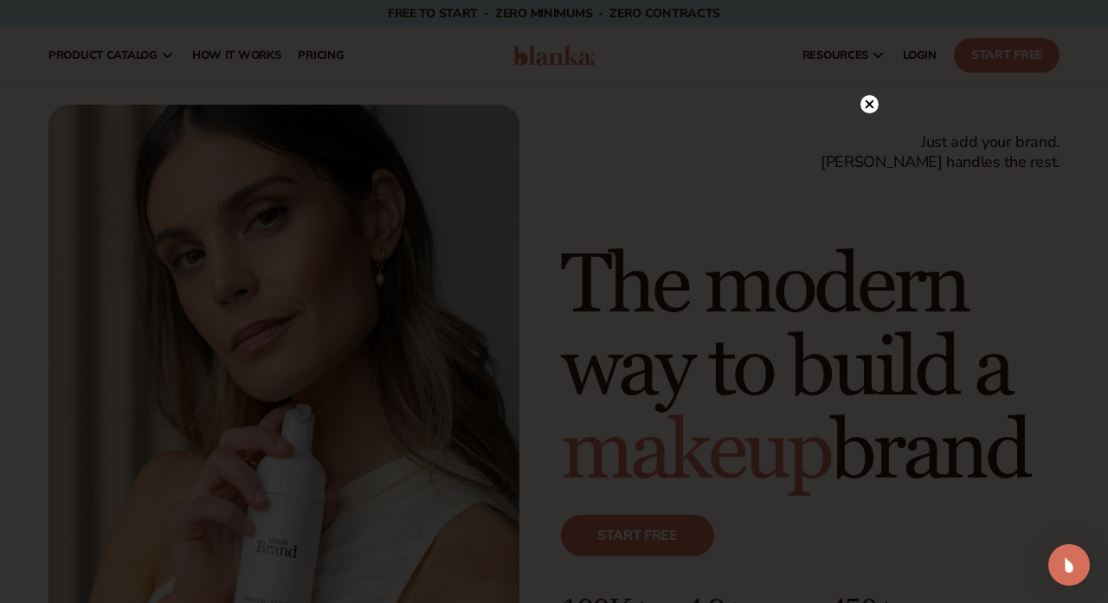
click at [868, 100] on circle at bounding box center [869, 104] width 18 height 18
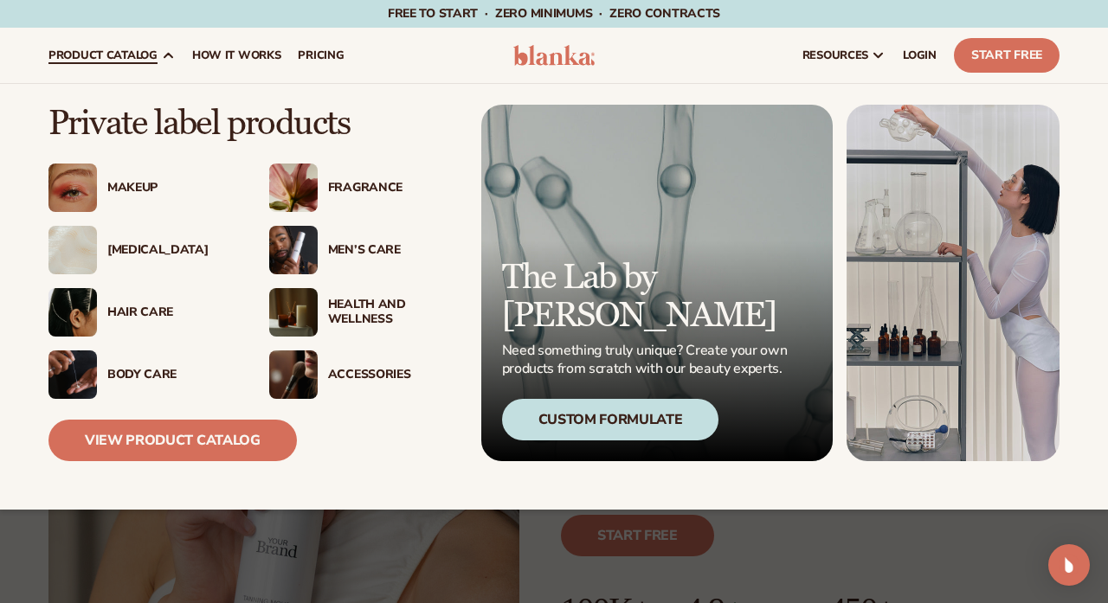
click at [138, 306] on div "Hair Care" at bounding box center [170, 312] width 127 height 15
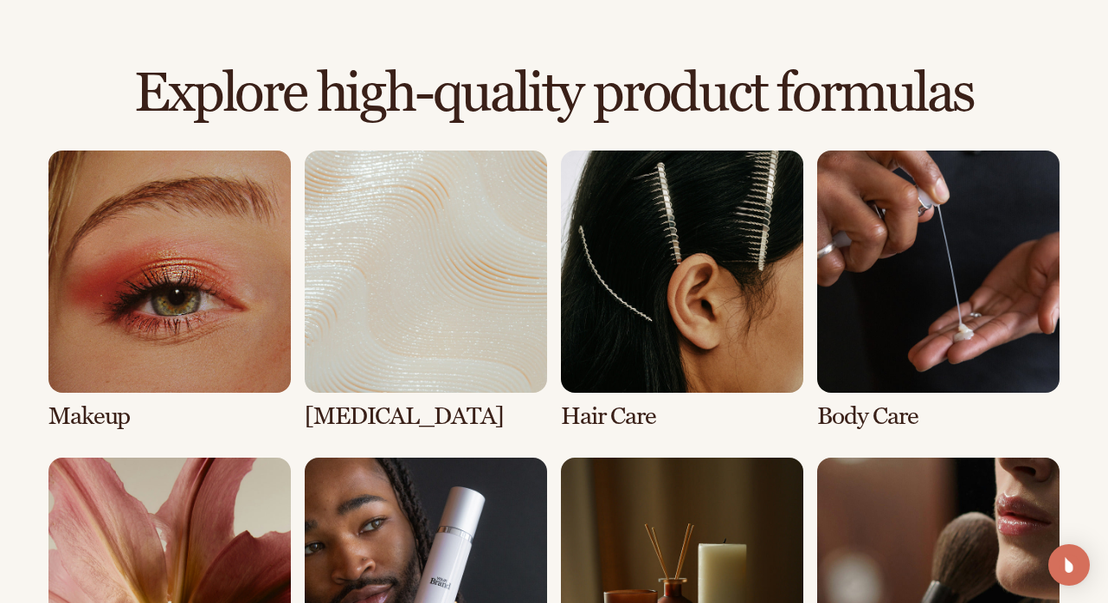
scroll to position [1152, 0]
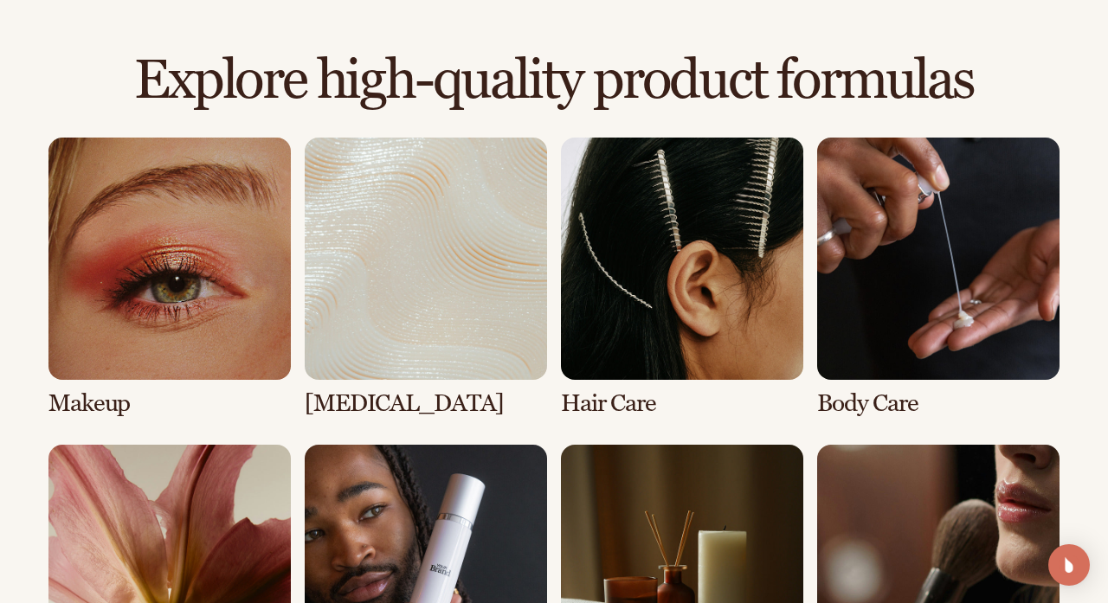
click at [637, 318] on link "3 / 8" at bounding box center [682, 278] width 242 height 280
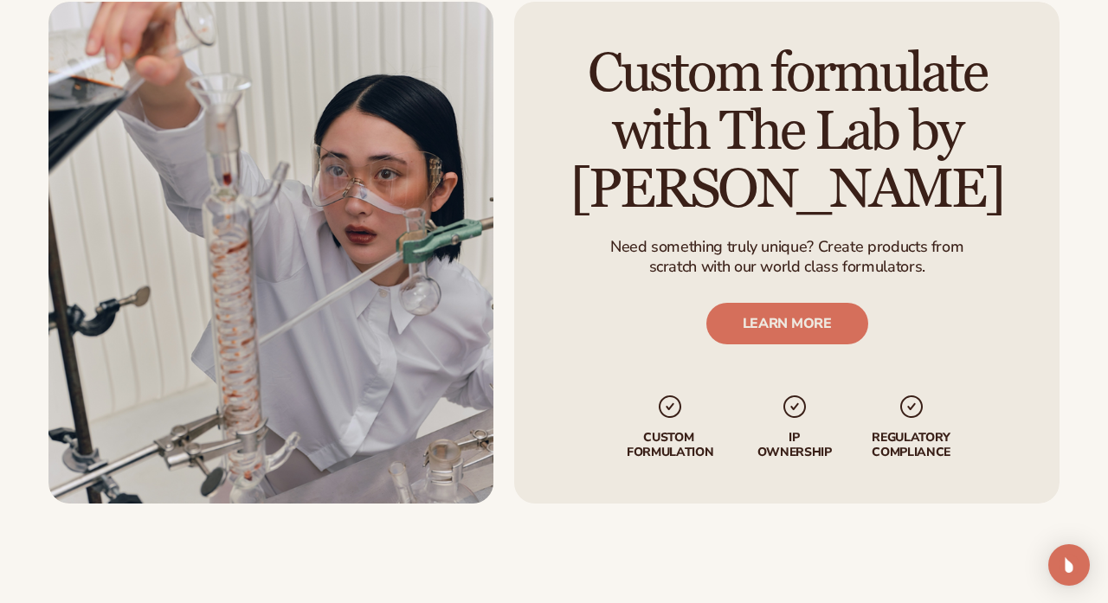
scroll to position [2059, 0]
click at [800, 317] on link "LEARN MORE" at bounding box center [786, 325] width 162 height 42
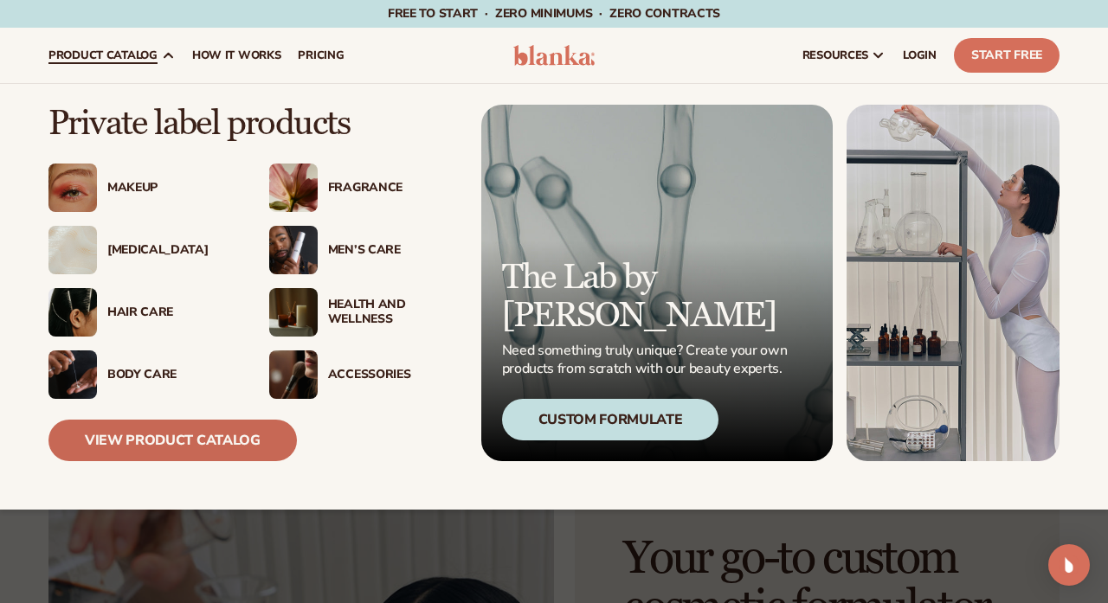
click at [208, 441] on link "View Product Catalog" at bounding box center [172, 441] width 248 height 42
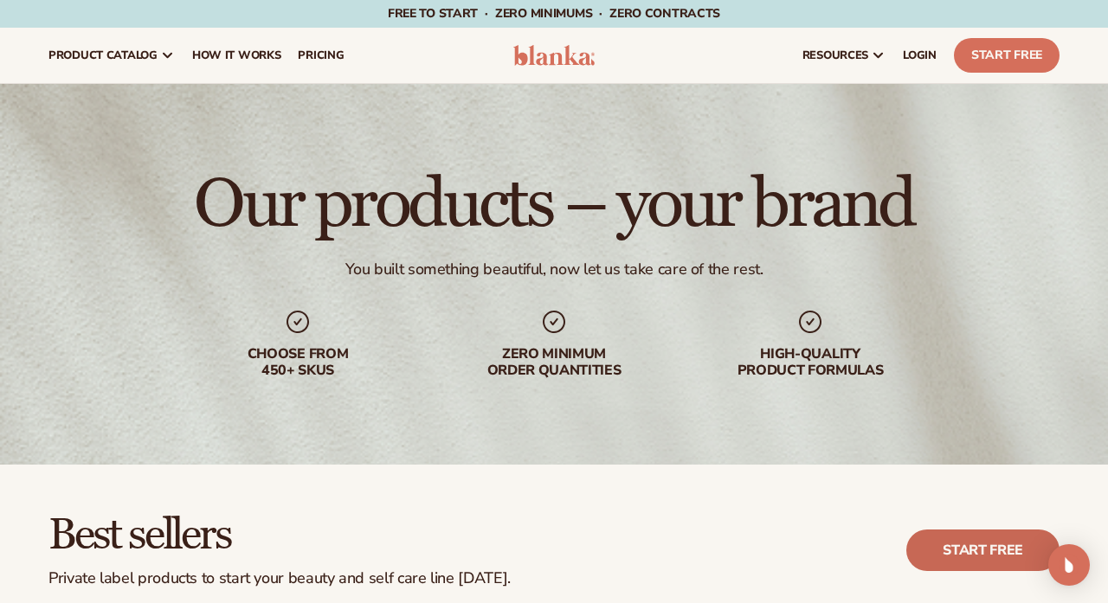
click at [946, 552] on link "Start free" at bounding box center [982, 551] width 153 height 42
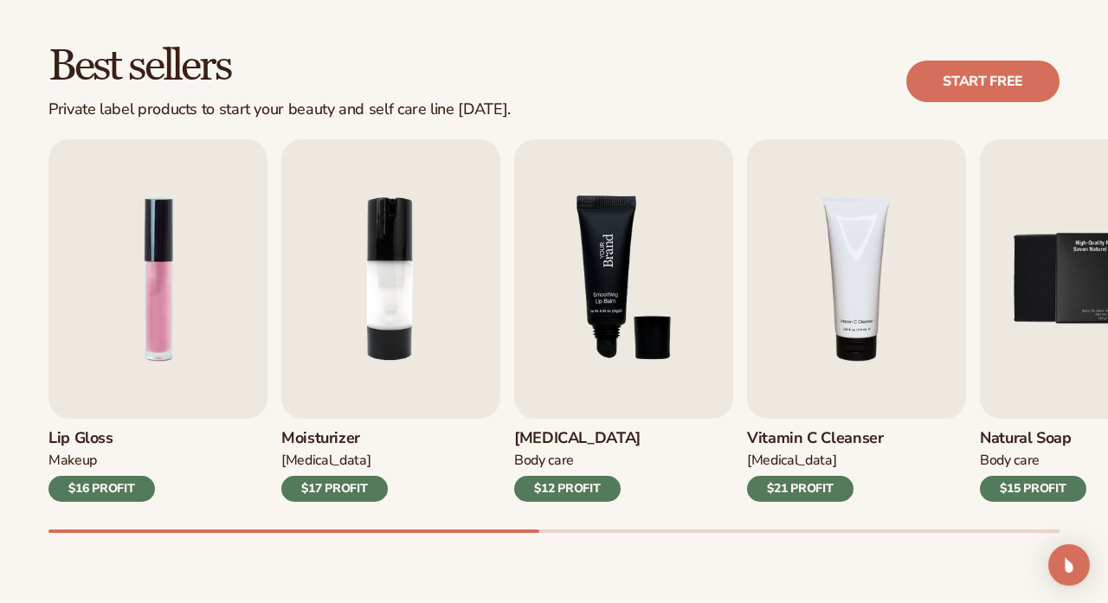
scroll to position [469, 0]
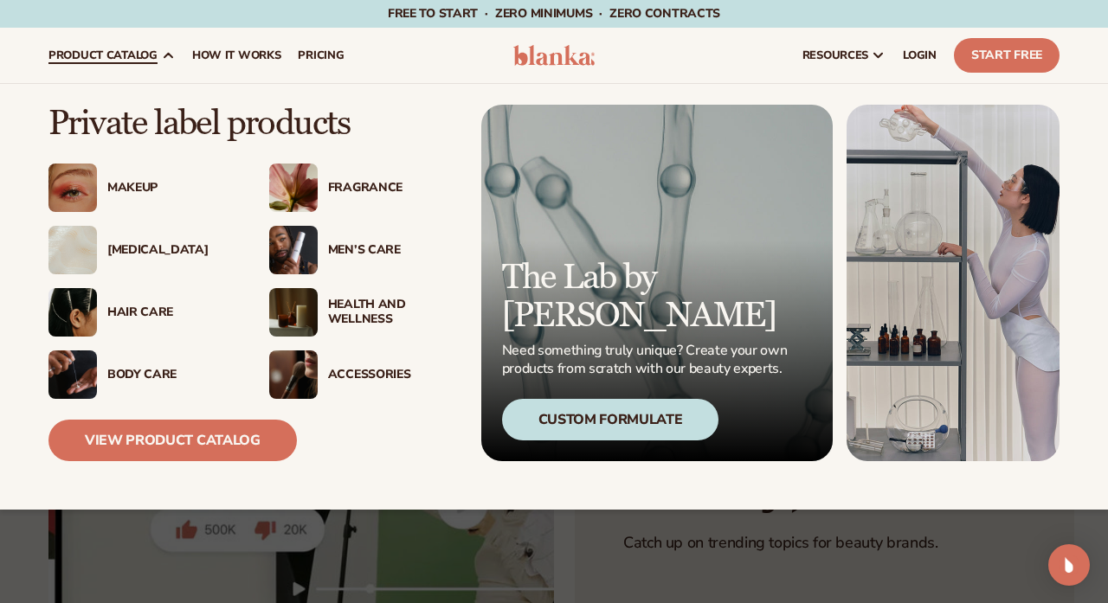
click at [300, 177] on img at bounding box center [293, 188] width 48 height 48
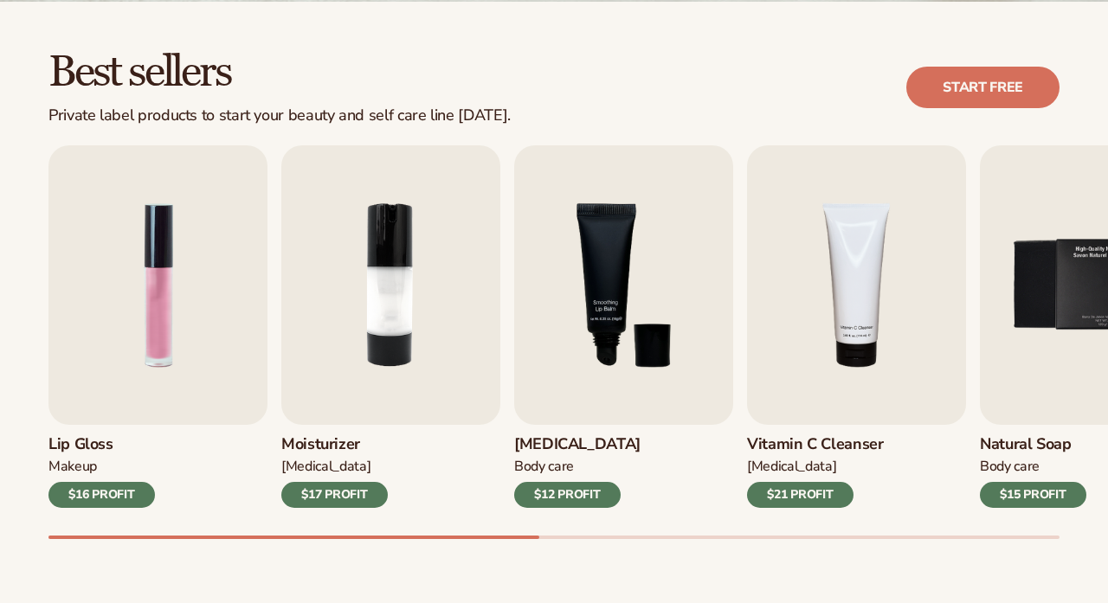
scroll to position [612, 0]
